Goal: Task Accomplishment & Management: Manage account settings

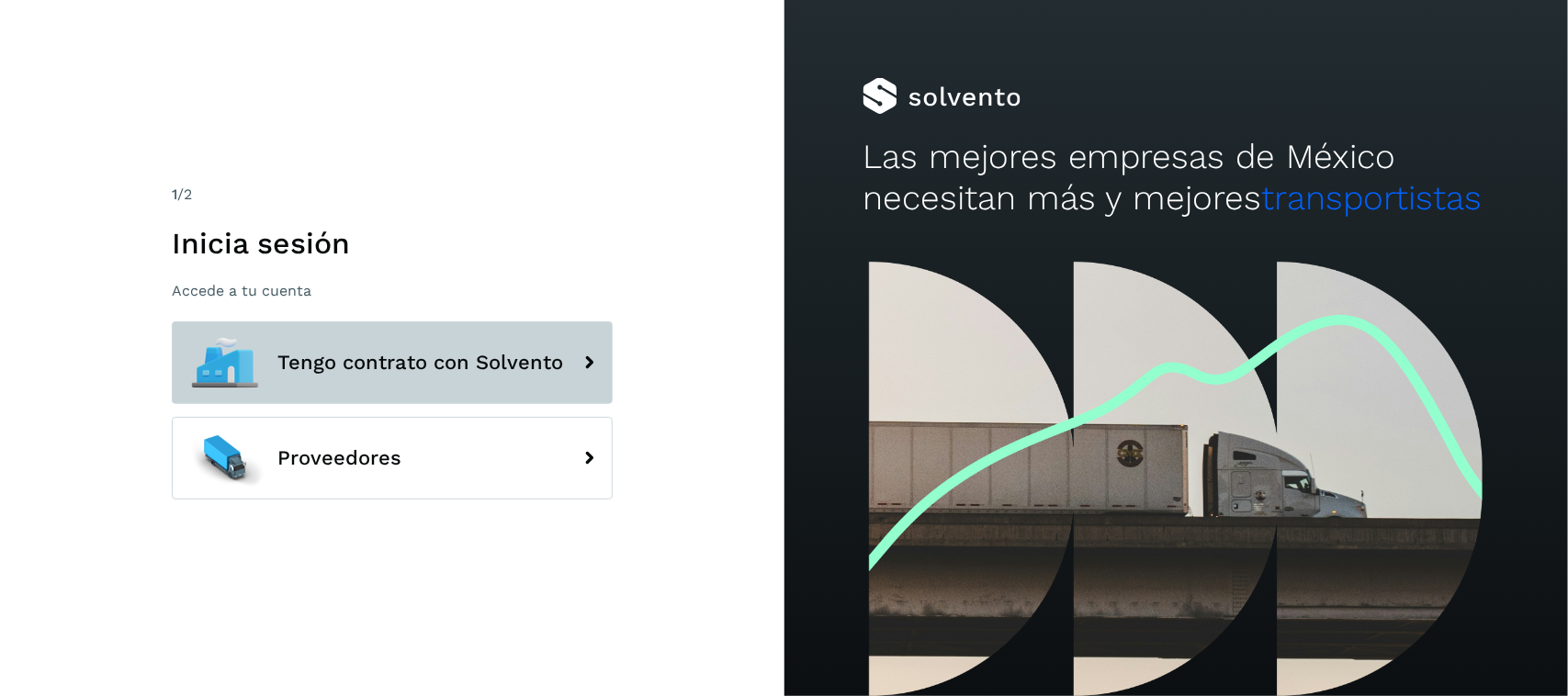
drag, startPoint x: 424, startPoint y: 347, endPoint x: 414, endPoint y: 341, distance: 11.7
click at [423, 347] on button "Tengo contrato con Solvento" at bounding box center [391, 362] width 441 height 83
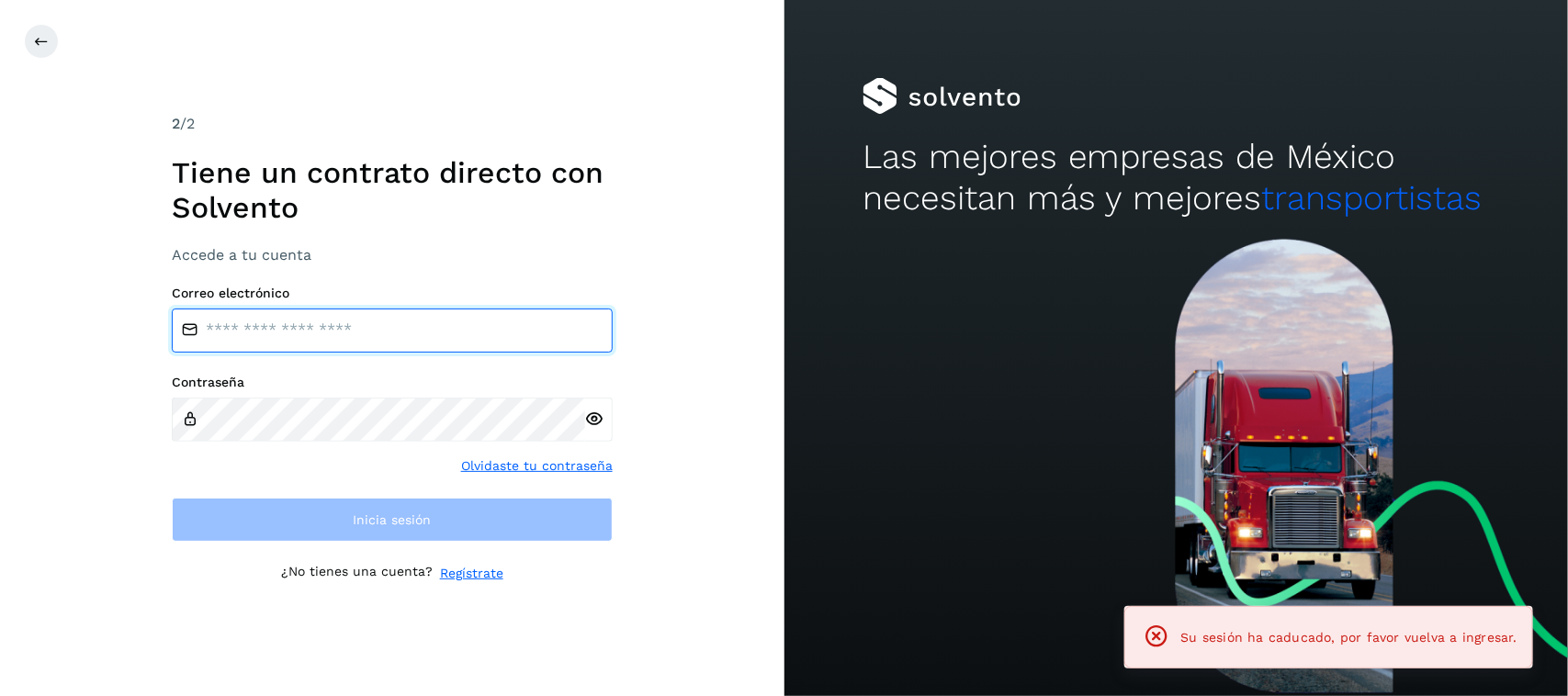
type input "**********"
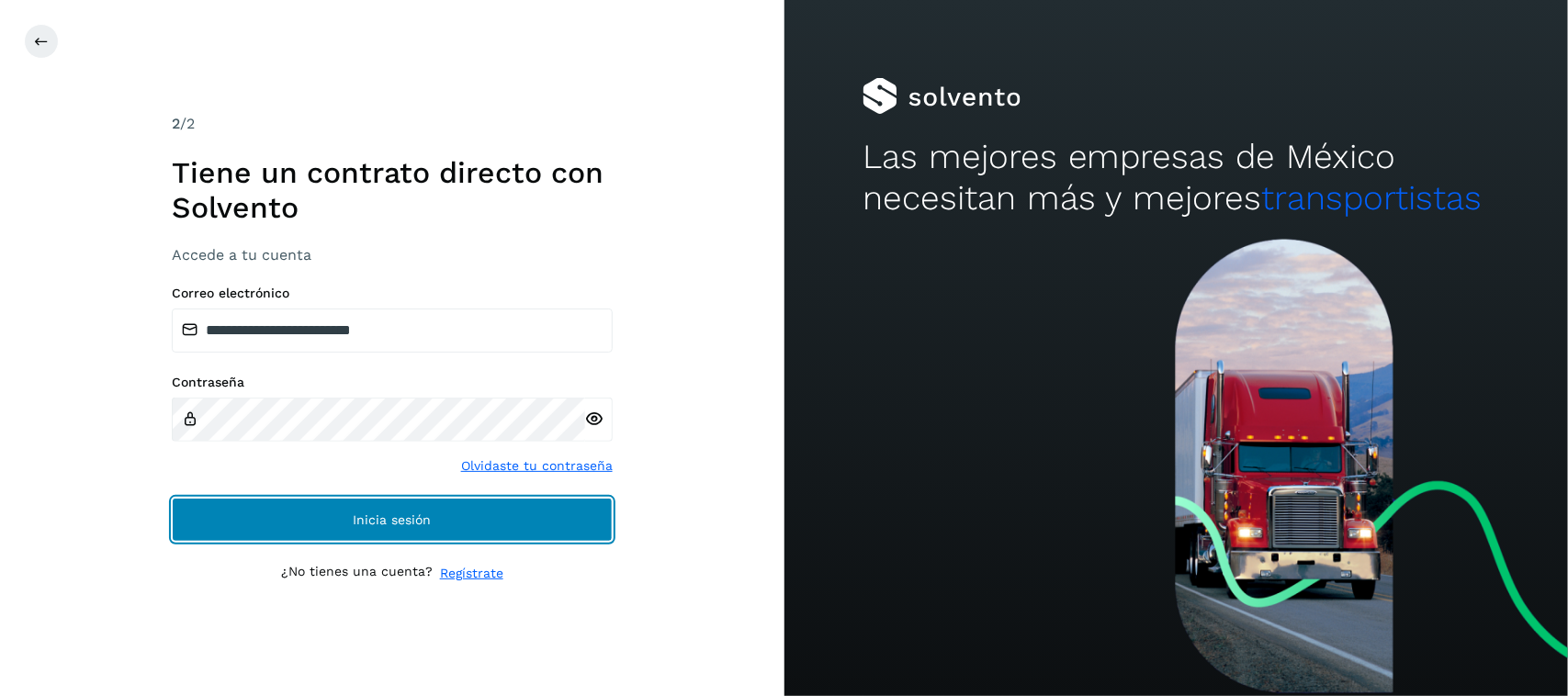
click at [387, 514] on span "Inicia sesión" at bounding box center [391, 519] width 78 height 13
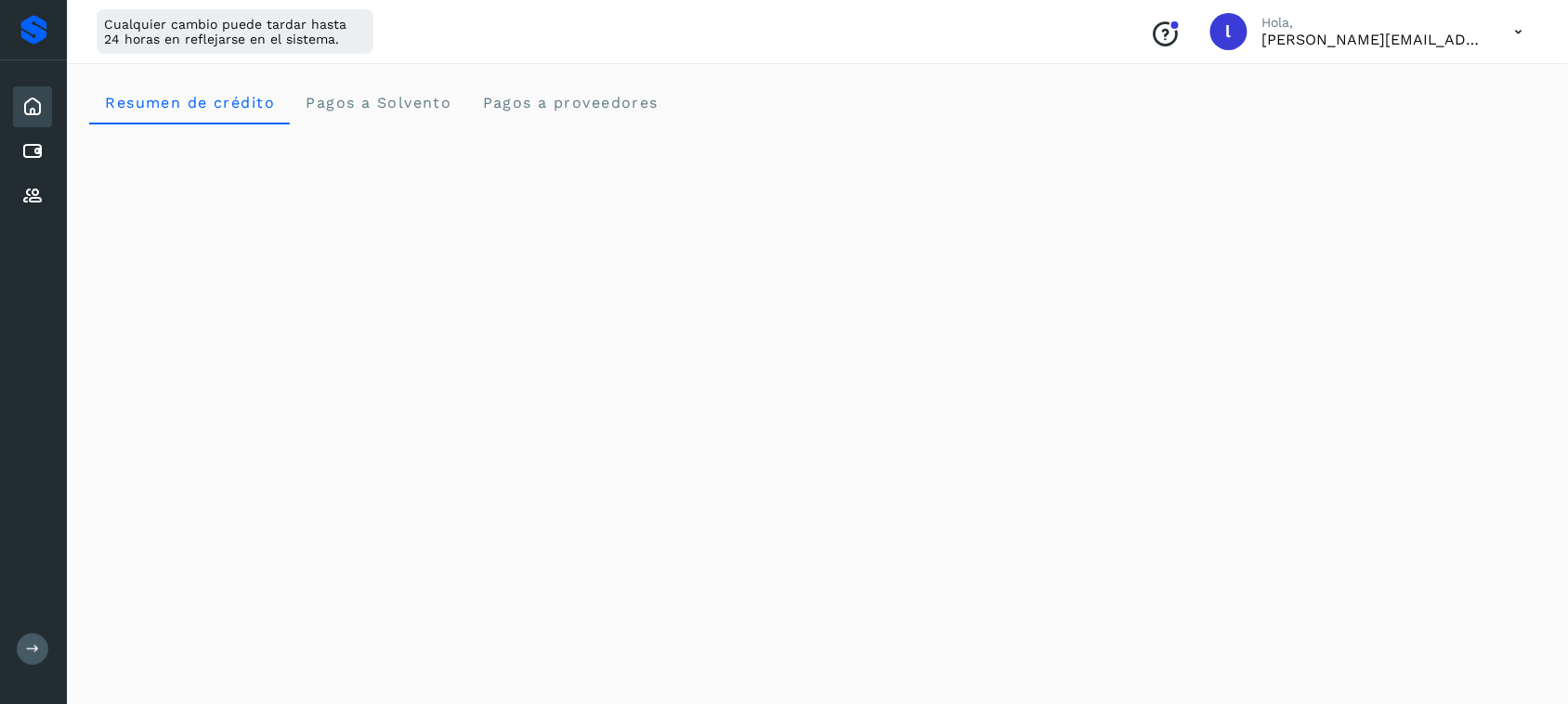
click at [43, 102] on div "Inicio" at bounding box center [32, 107] width 39 height 41
click at [33, 145] on icon at bounding box center [32, 151] width 23 height 23
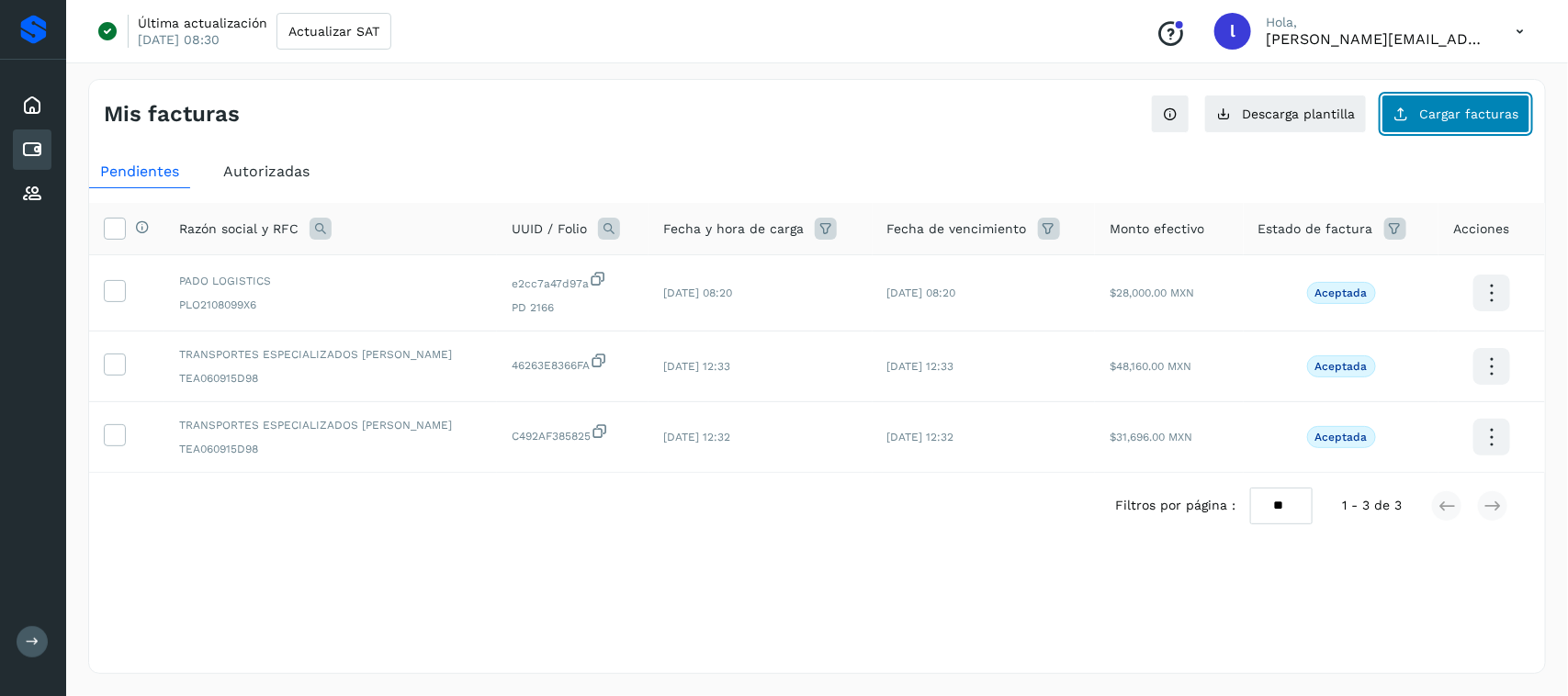
click at [1471, 110] on span "Cargar facturas" at bounding box center [1469, 113] width 99 height 13
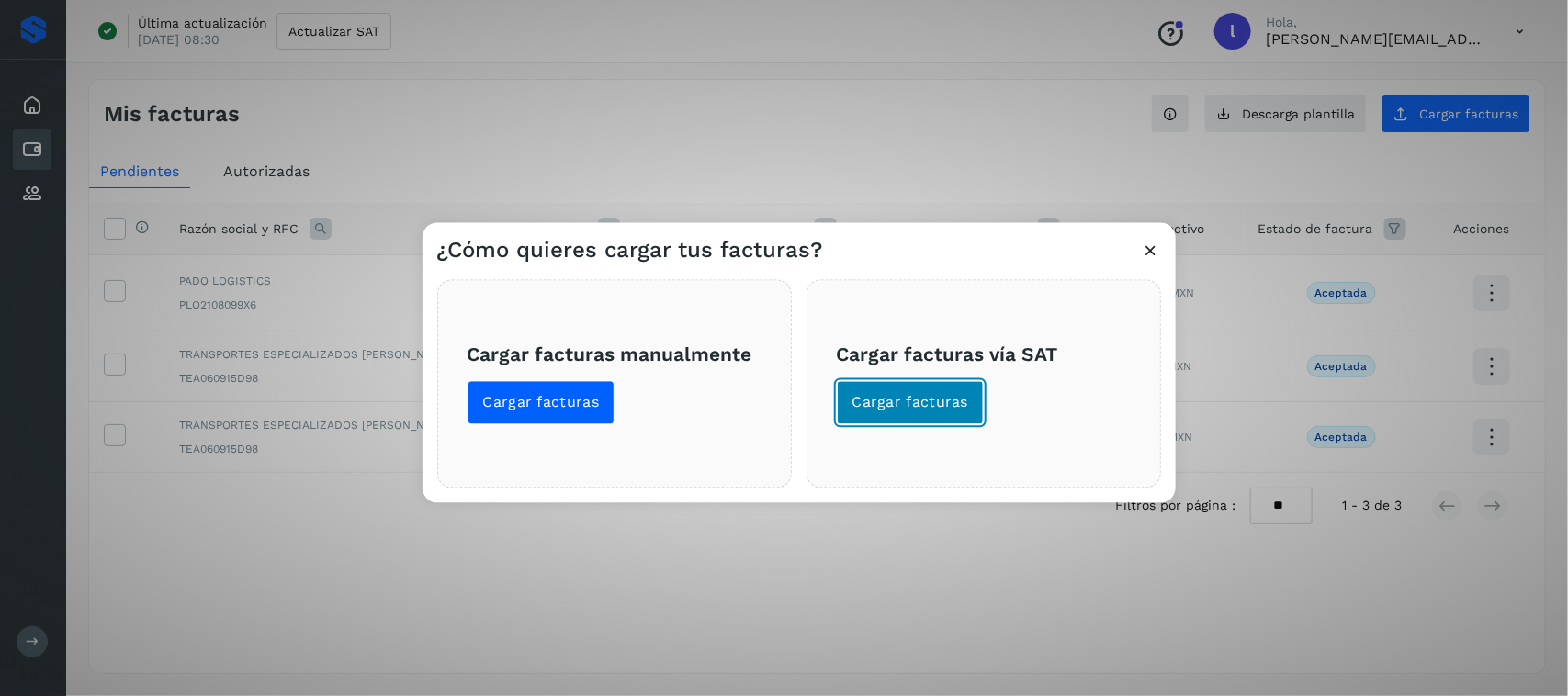
click at [923, 419] on button "Cargar facturas" at bounding box center [911, 403] width 148 height 44
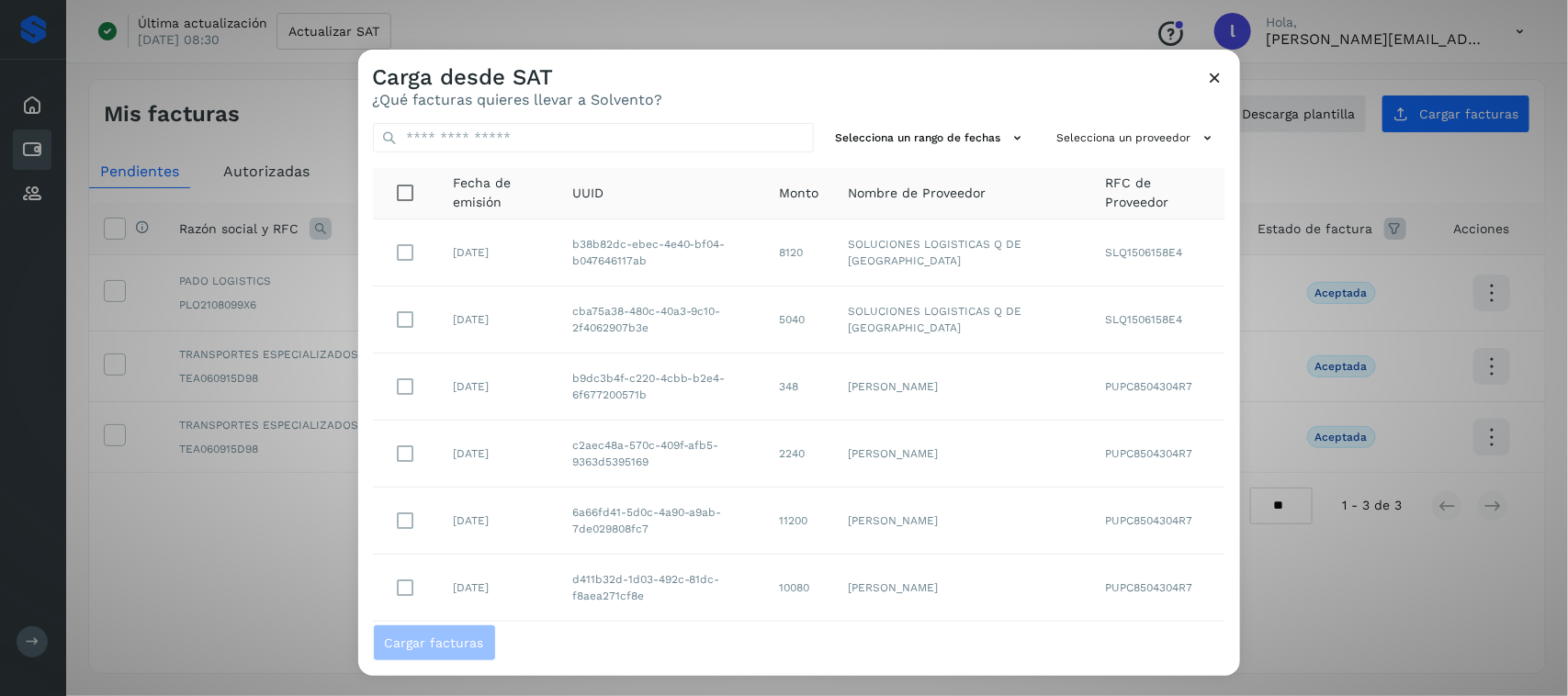
click at [654, 157] on div "Selecciona un rango de fechas Selecciona un proveedor Fecha de emisión UUID Mon…" at bounding box center [799, 366] width 882 height 516
click at [658, 134] on input "text" at bounding box center [593, 137] width 441 height 29
paste input "**********"
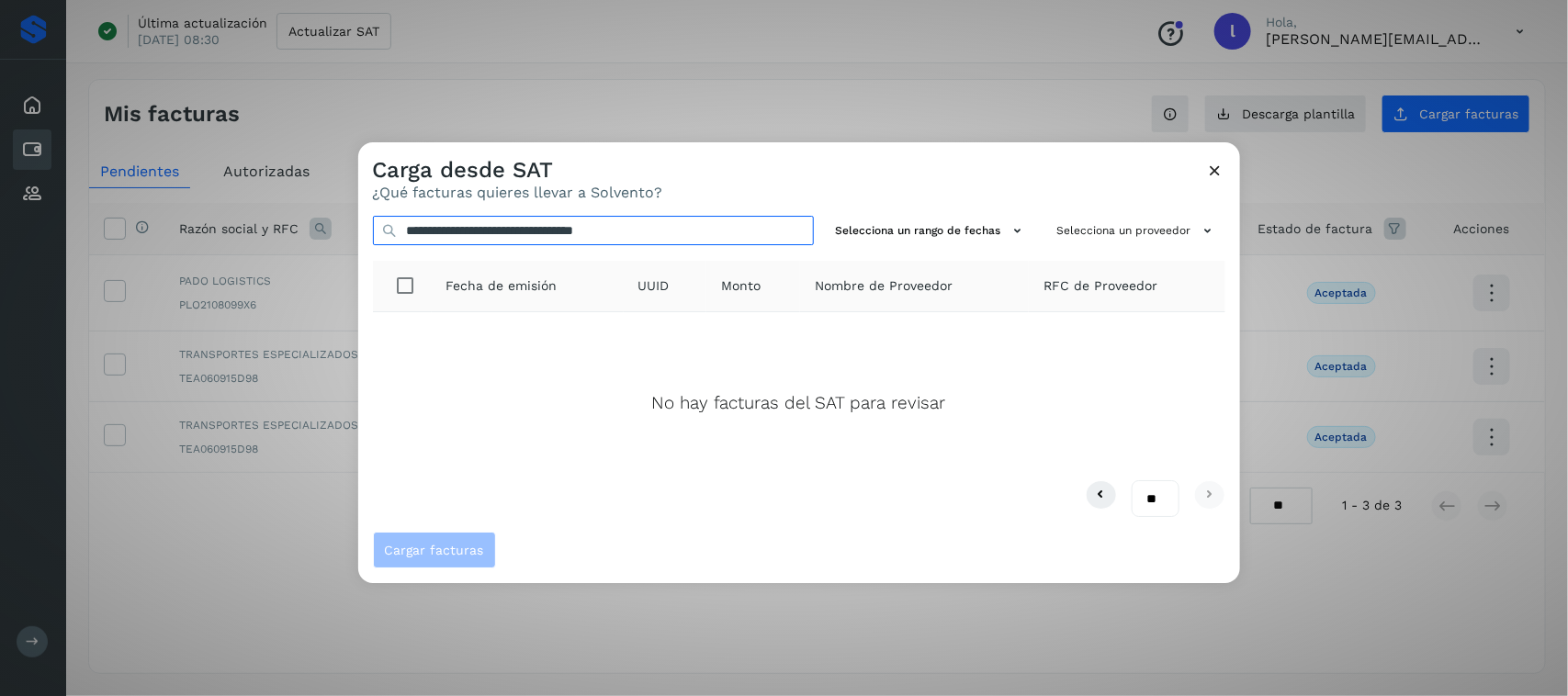
type input "**********"
click at [1194, 177] on div "Carga desde SAT ¿Qué facturas quieres llevar a Solvento?" at bounding box center [799, 171] width 882 height 58
click at [1204, 171] on div "Carga desde SAT ¿Qué facturas quieres llevar a Solvento?" at bounding box center [799, 171] width 882 height 58
click at [1217, 167] on icon at bounding box center [1216, 170] width 19 height 19
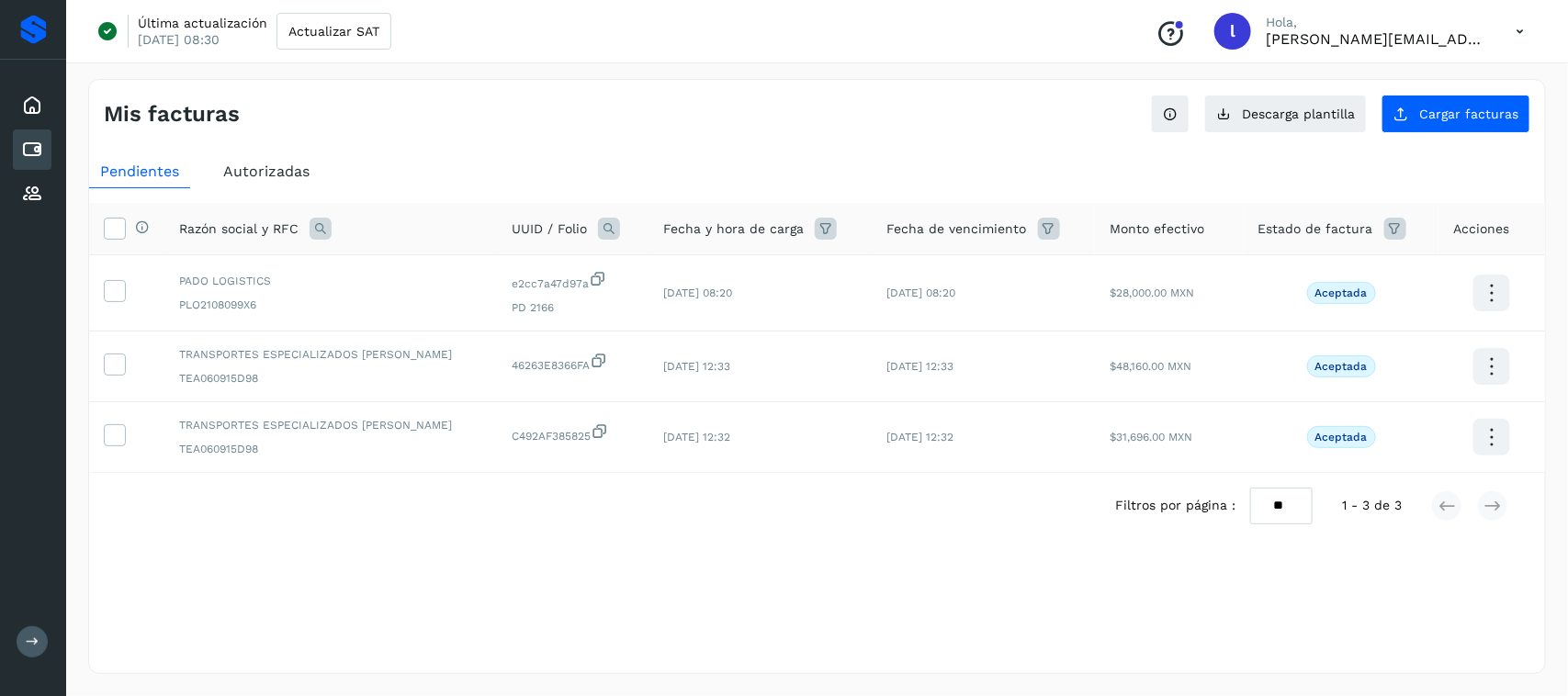
click at [575, 145] on div "Mis facturas Ver instrucciones para cargar Facturas Descarga plantilla Cargar f…" at bounding box center [817, 376] width 1457 height 595
click at [43, 138] on div "Cuentas por pagar" at bounding box center [32, 150] width 39 height 41
click at [39, 102] on icon at bounding box center [32, 105] width 22 height 22
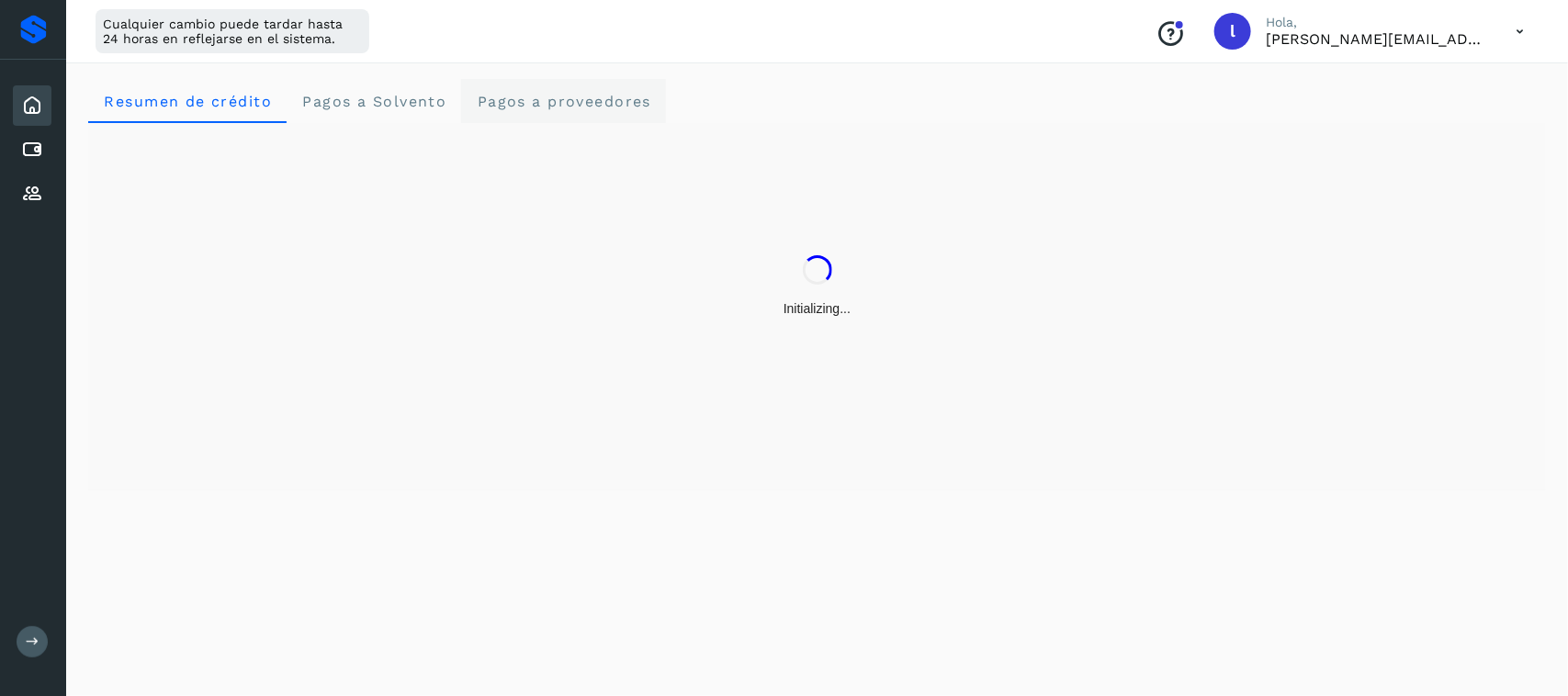
click at [521, 107] on span "Pagos a proveedores" at bounding box center [564, 101] width 175 height 18
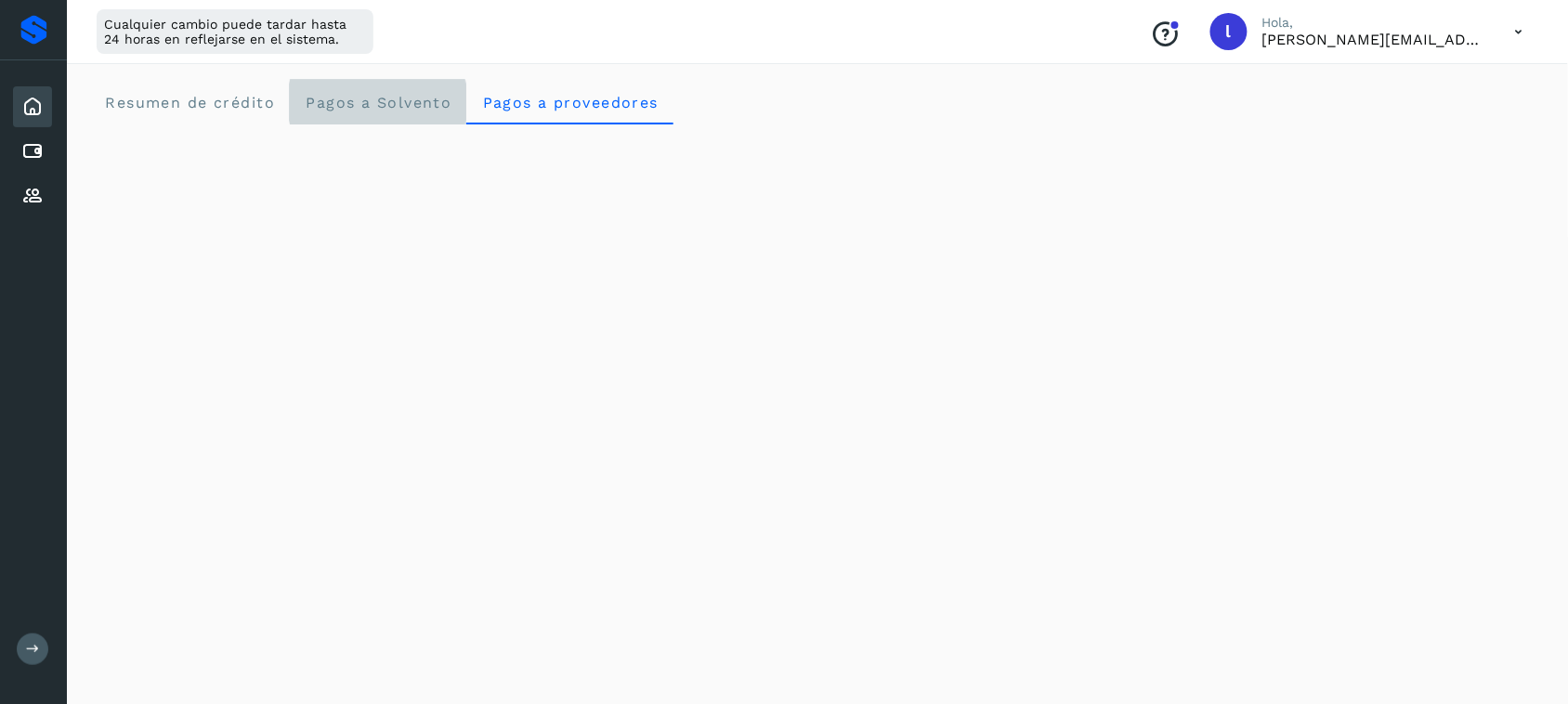
click at [339, 102] on span "Pagos a Solvento" at bounding box center [377, 102] width 147 height 18
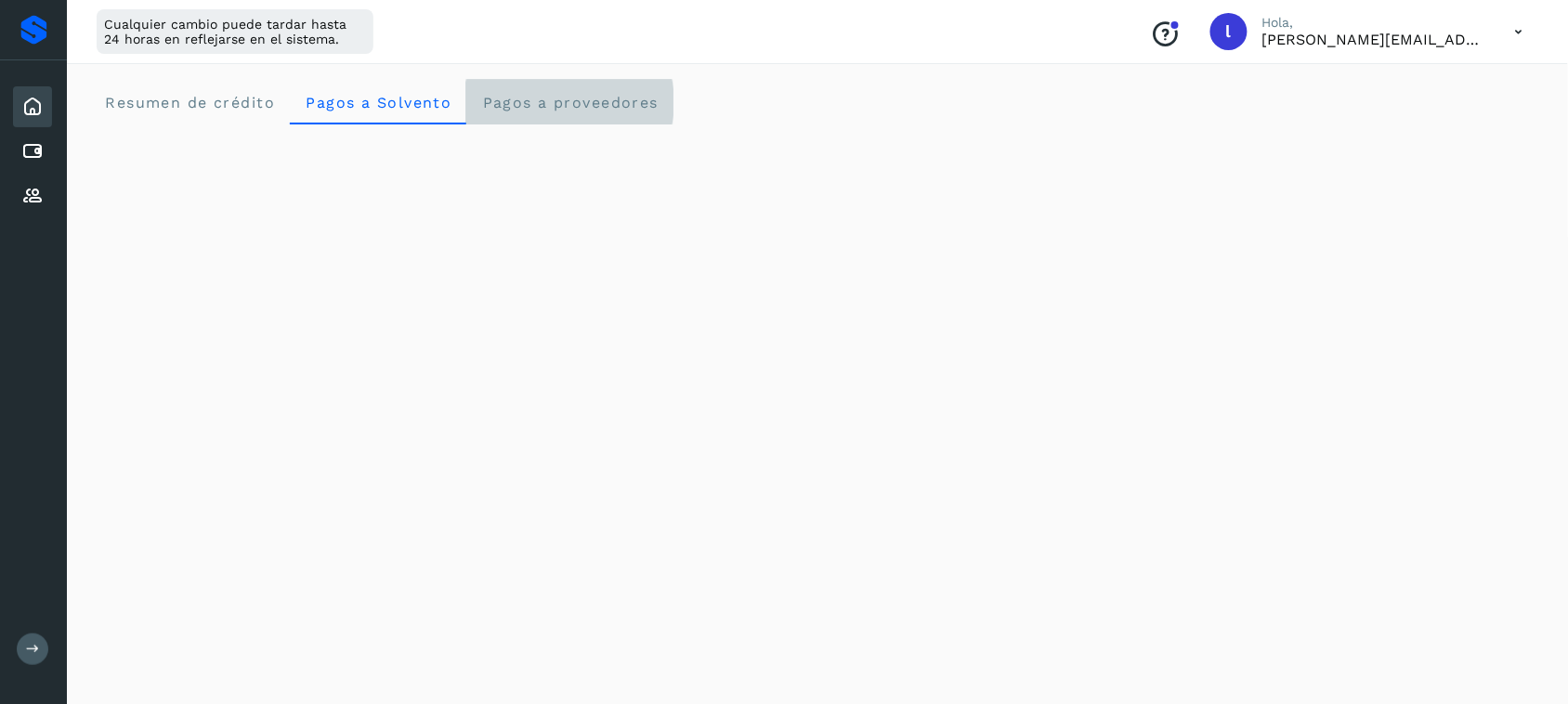
click at [513, 112] on proveedores "Pagos a proveedores" at bounding box center [570, 101] width 207 height 44
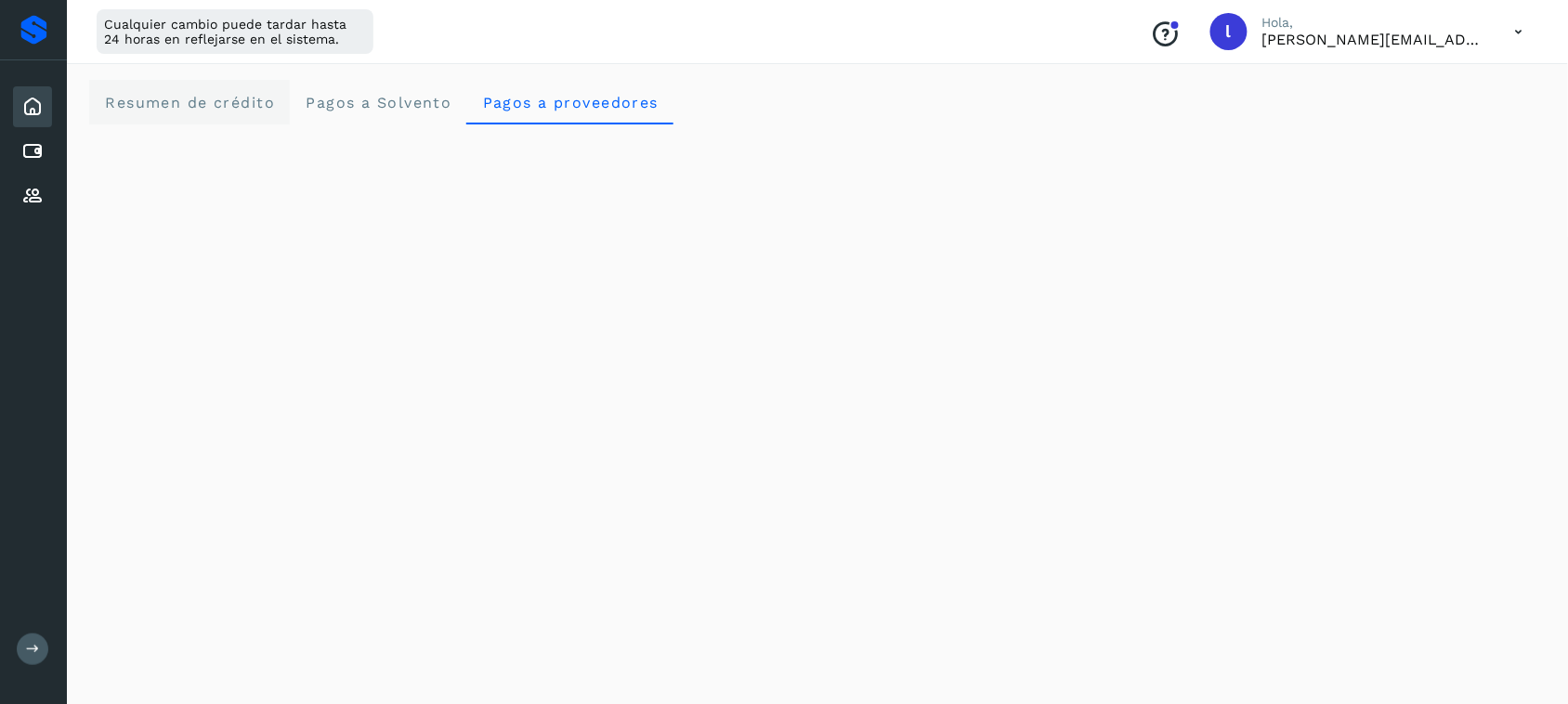
click at [214, 103] on span "Resumen de crédito" at bounding box center [190, 102] width 171 height 18
click at [34, 170] on div "Inicio Cuentas por pagar Proveedores" at bounding box center [33, 151] width 67 height 182
click at [38, 195] on icon at bounding box center [32, 196] width 23 height 23
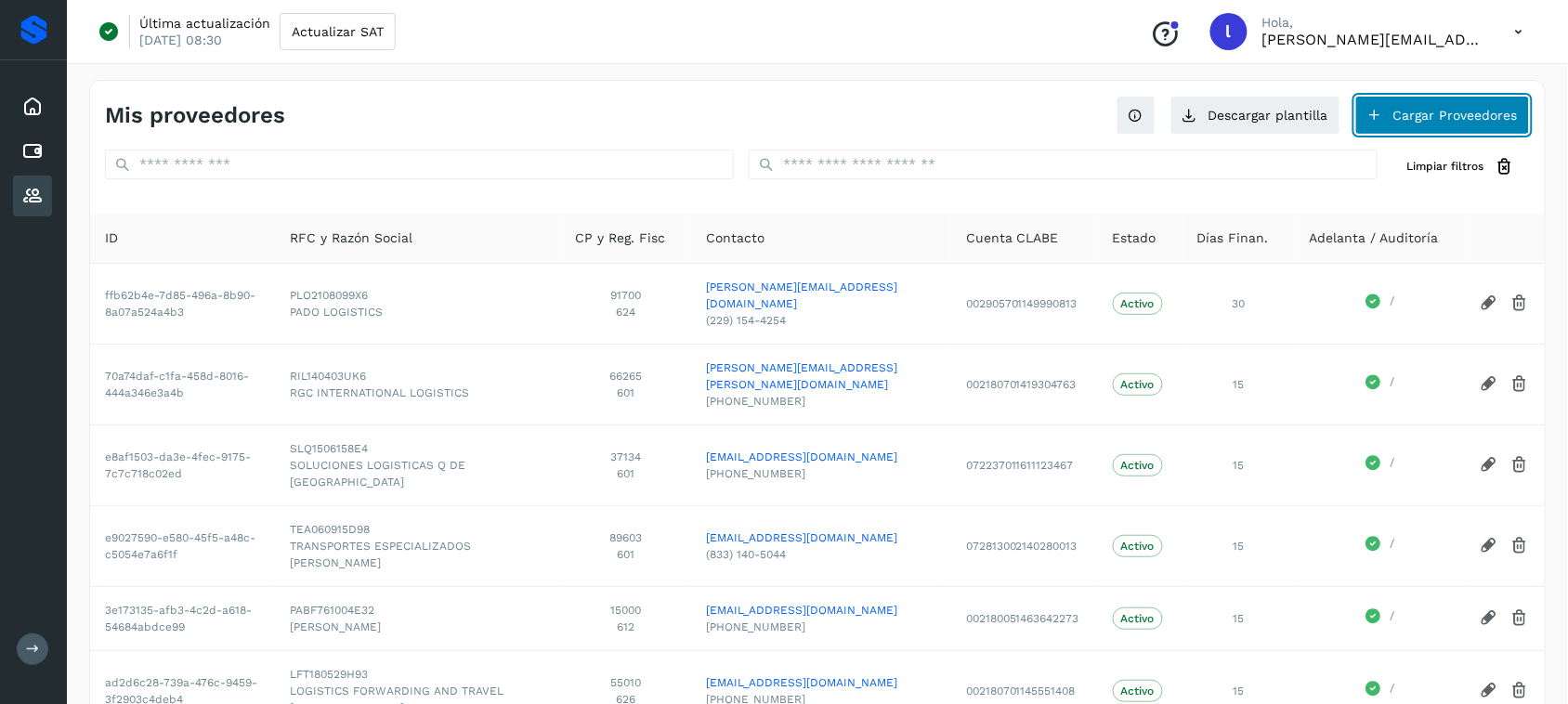
click at [1450, 113] on button "Cargar Proveedores" at bounding box center [1442, 115] width 174 height 39
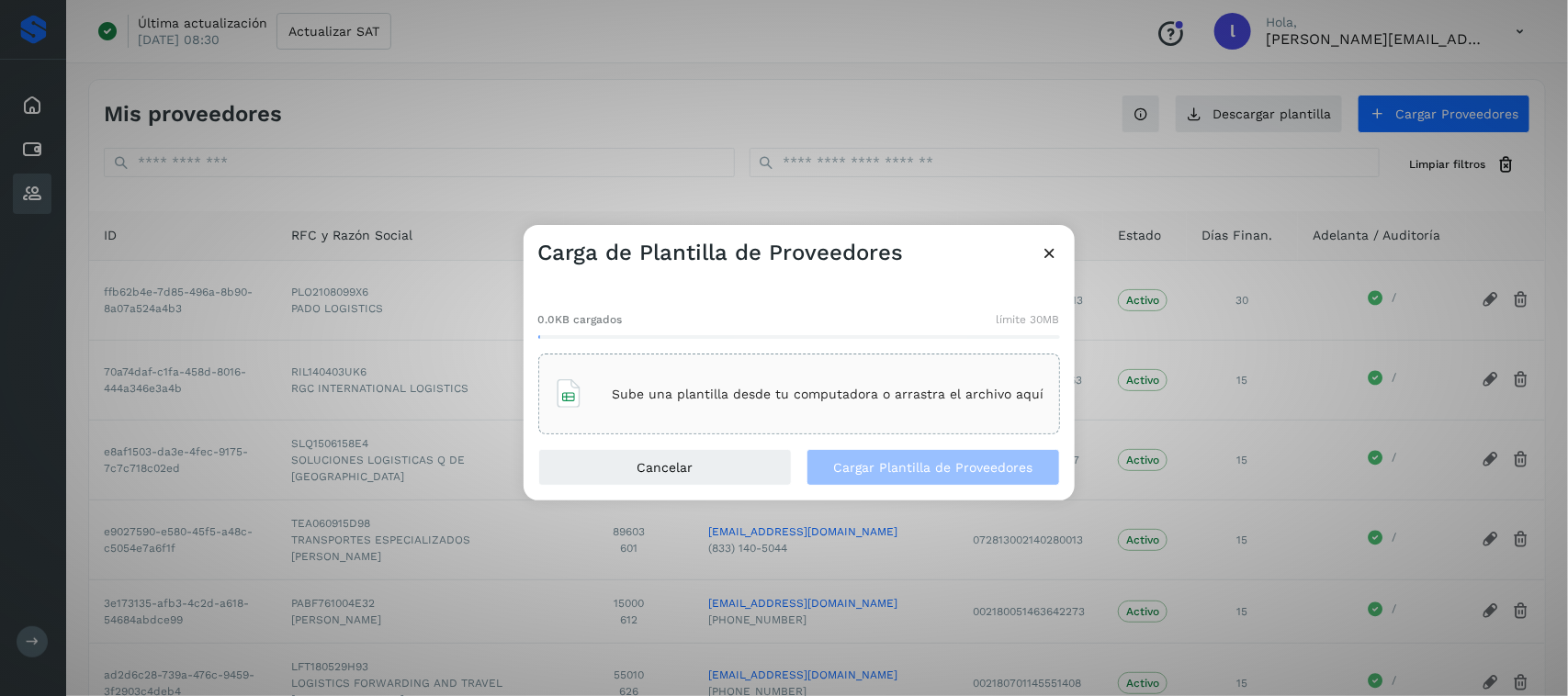
click at [1054, 249] on icon at bounding box center [1050, 253] width 19 height 19
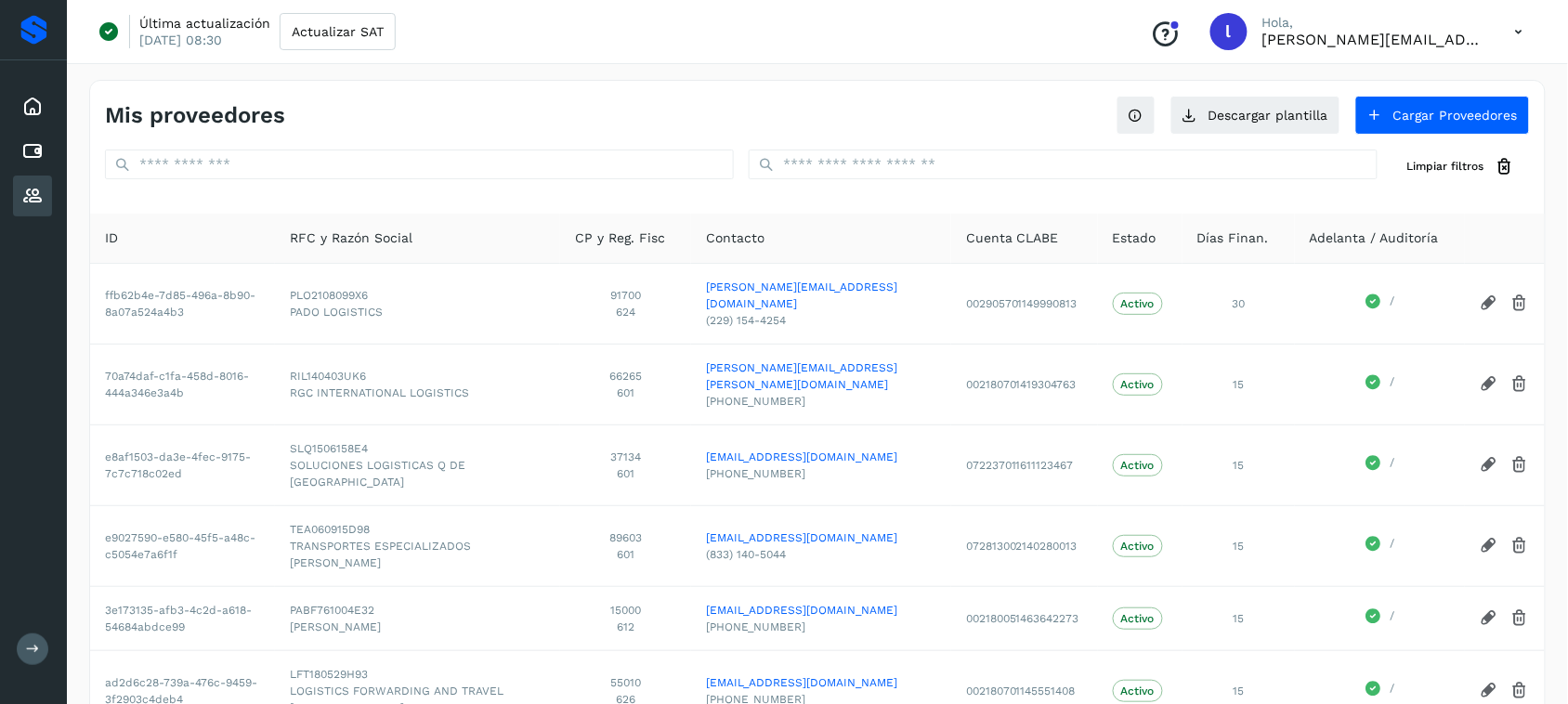
click at [571, 140] on div "Mis proveedores Descargar plantilla Cargar Proveedores Limpiar filtros" at bounding box center [818, 140] width 1455 height 118
click at [363, 34] on span "Actualizar SAT" at bounding box center [337, 31] width 92 height 13
click at [400, 140] on div "Mis proveedores Descargar plantilla Cargar Proveedores Limpiar filtros" at bounding box center [818, 140] width 1455 height 118
click at [392, 164] on input "text" at bounding box center [419, 164] width 629 height 30
click at [484, 173] on input "text" at bounding box center [419, 164] width 629 height 30
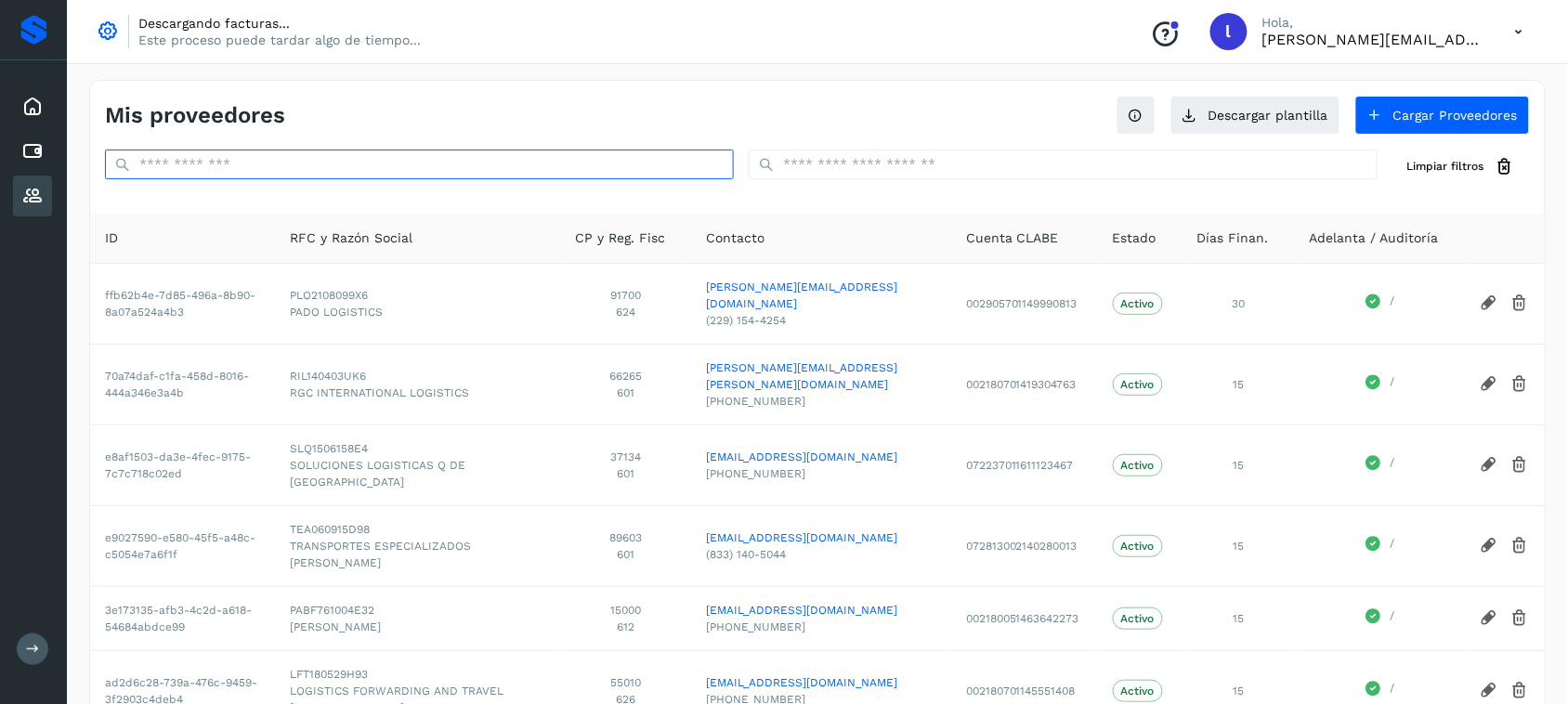
click at [481, 167] on input "text" at bounding box center [419, 164] width 629 height 30
paste input "**********"
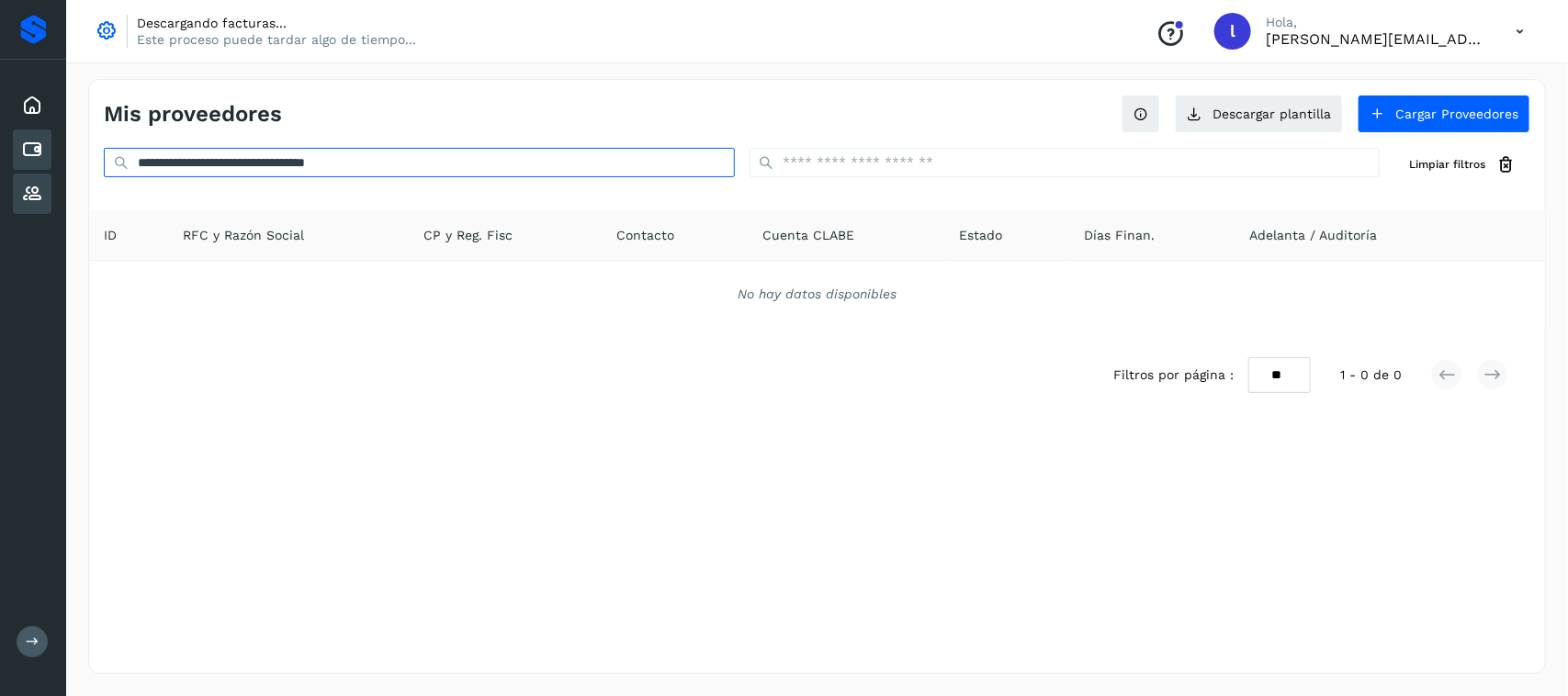
type input "**********"
click at [35, 140] on icon at bounding box center [32, 149] width 22 height 22
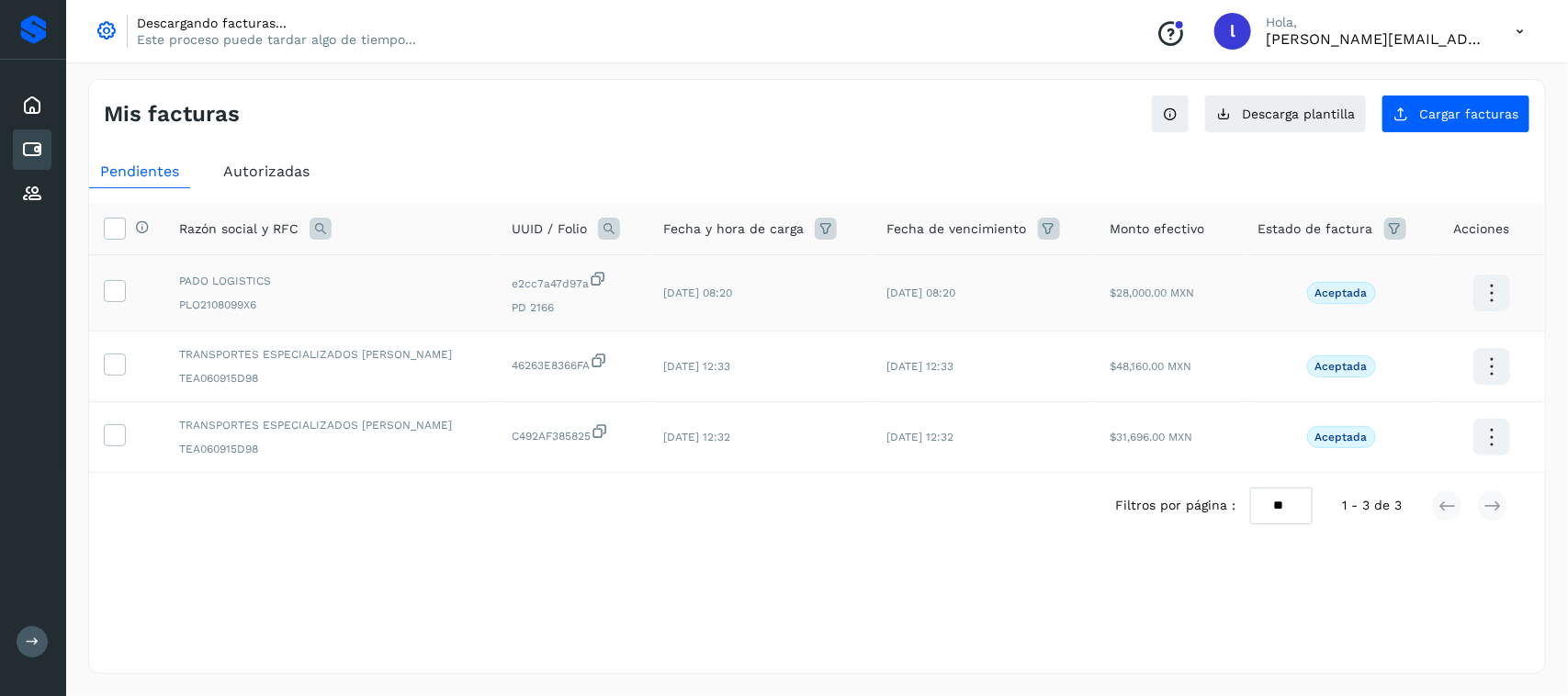
click at [589, 280] on icon at bounding box center [598, 278] width 18 height 19
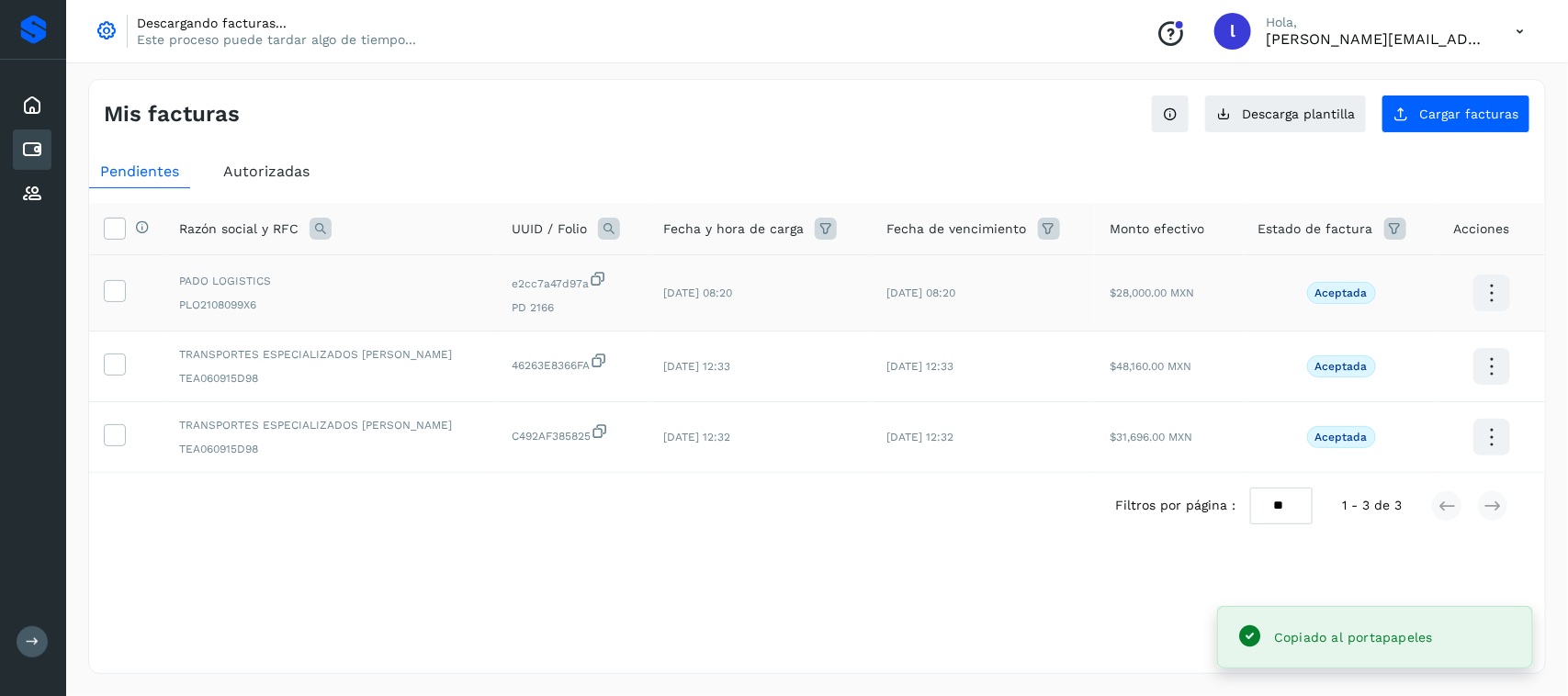
click at [589, 283] on icon at bounding box center [598, 278] width 18 height 19
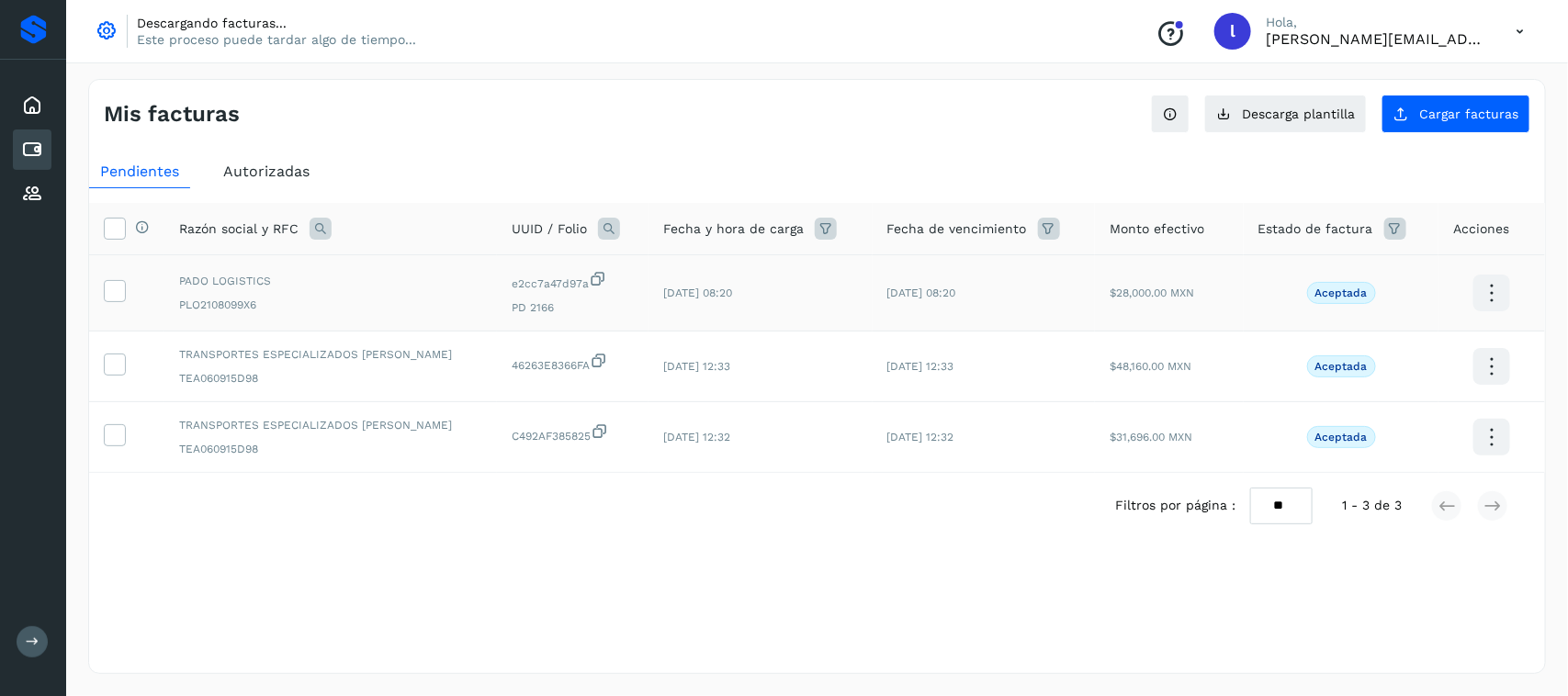
click at [589, 276] on icon at bounding box center [598, 278] width 18 height 19
click at [589, 282] on icon at bounding box center [598, 278] width 18 height 19
